Goal: Information Seeking & Learning: Understand process/instructions

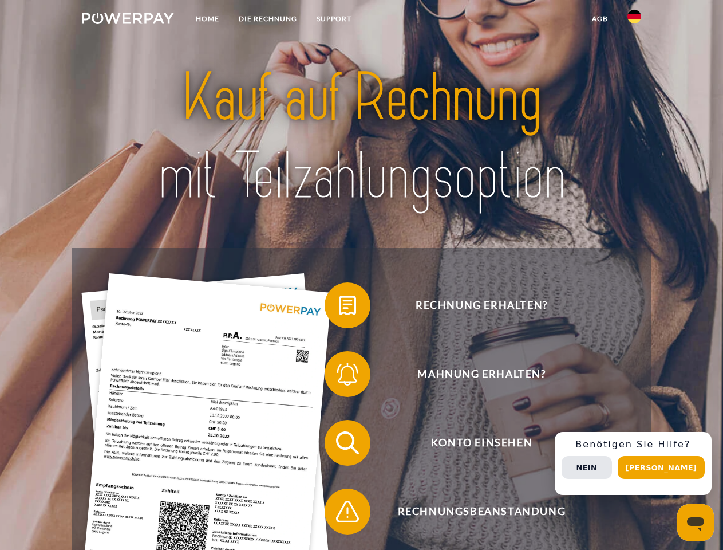
click at [128, 20] on img at bounding box center [128, 18] width 92 height 11
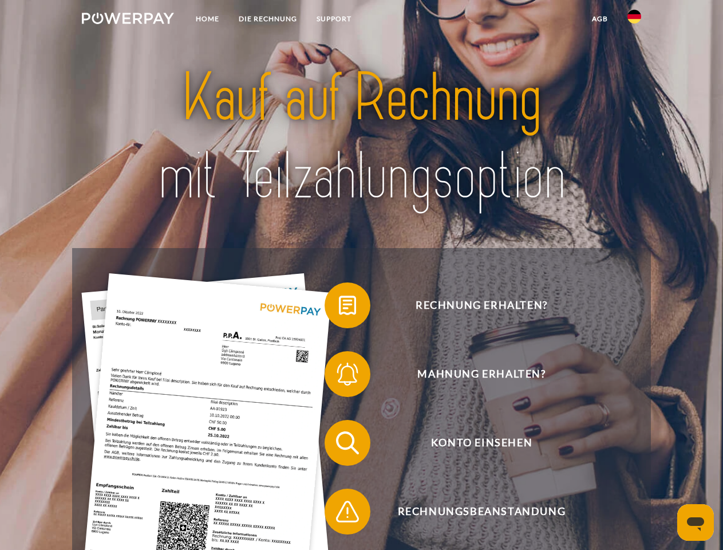
click at [635, 20] on img at bounding box center [635, 17] width 14 height 14
click at [600, 19] on link "agb" at bounding box center [601, 19] width 36 height 21
click at [339, 308] on span at bounding box center [330, 305] width 57 height 57
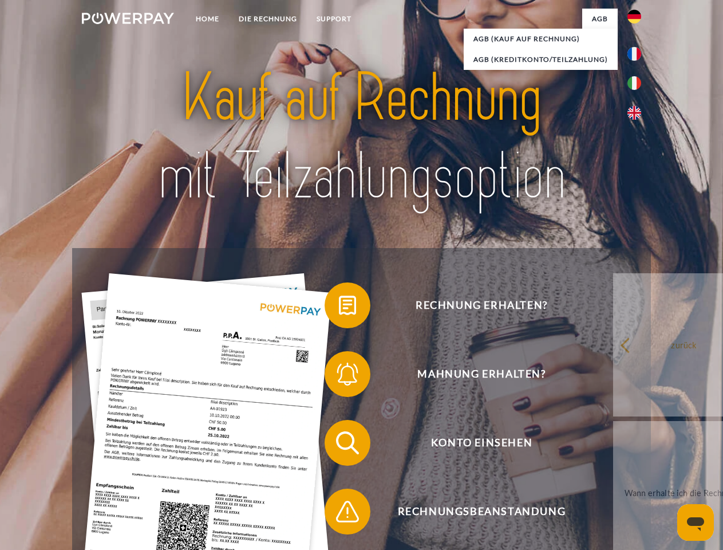
click at [339, 376] on span at bounding box center [330, 373] width 57 height 57
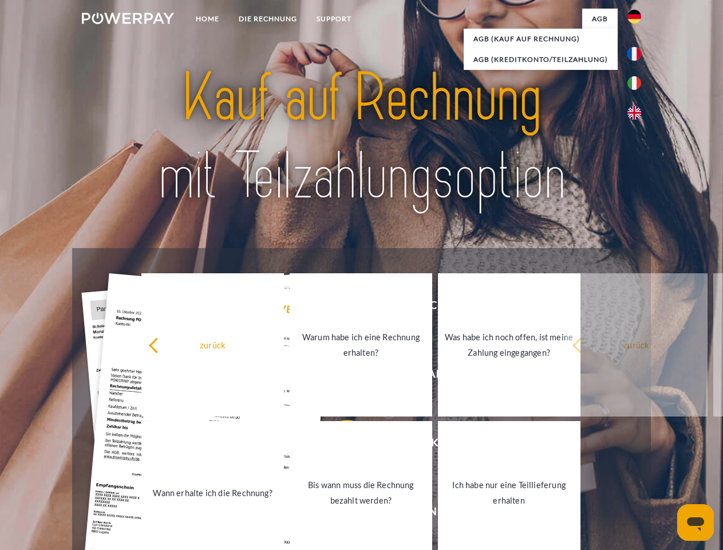
click at [339, 445] on link "Bis wann muss die Rechnung bezahlt werden?" at bounding box center [361, 492] width 143 height 143
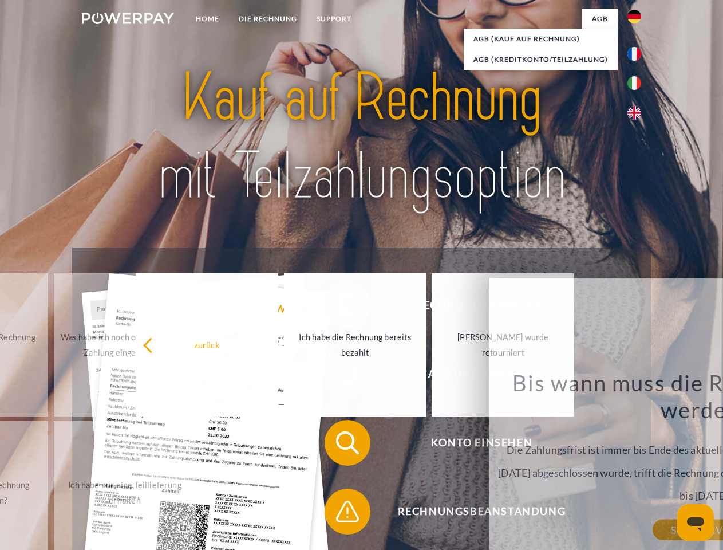
click at [339, 514] on span at bounding box center [330, 511] width 57 height 57
click at [638, 463] on div "Rechnung erhalten? Mahnung erhalten? Konto einsehen" at bounding box center [361, 477] width 579 height 458
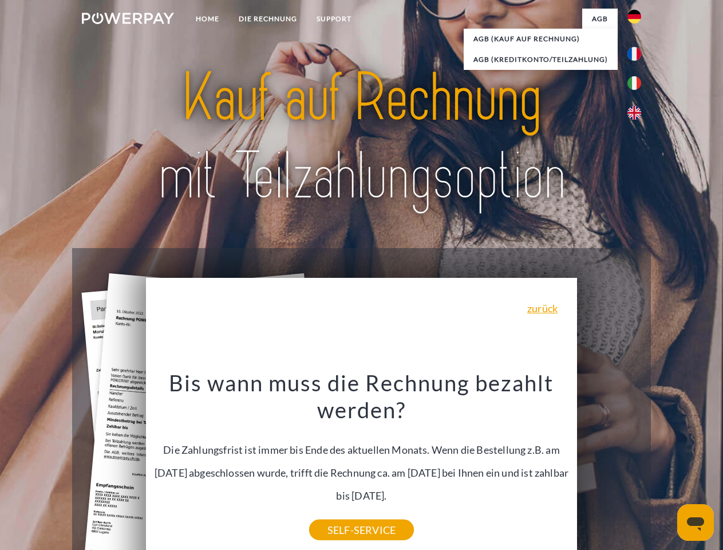
click at [609, 466] on span "Konto einsehen" at bounding box center [481, 443] width 281 height 46
click at [666, 467] on header "Home DIE RECHNUNG SUPPORT" at bounding box center [361, 395] width 723 height 791
